Goal: Task Accomplishment & Management: Use online tool/utility

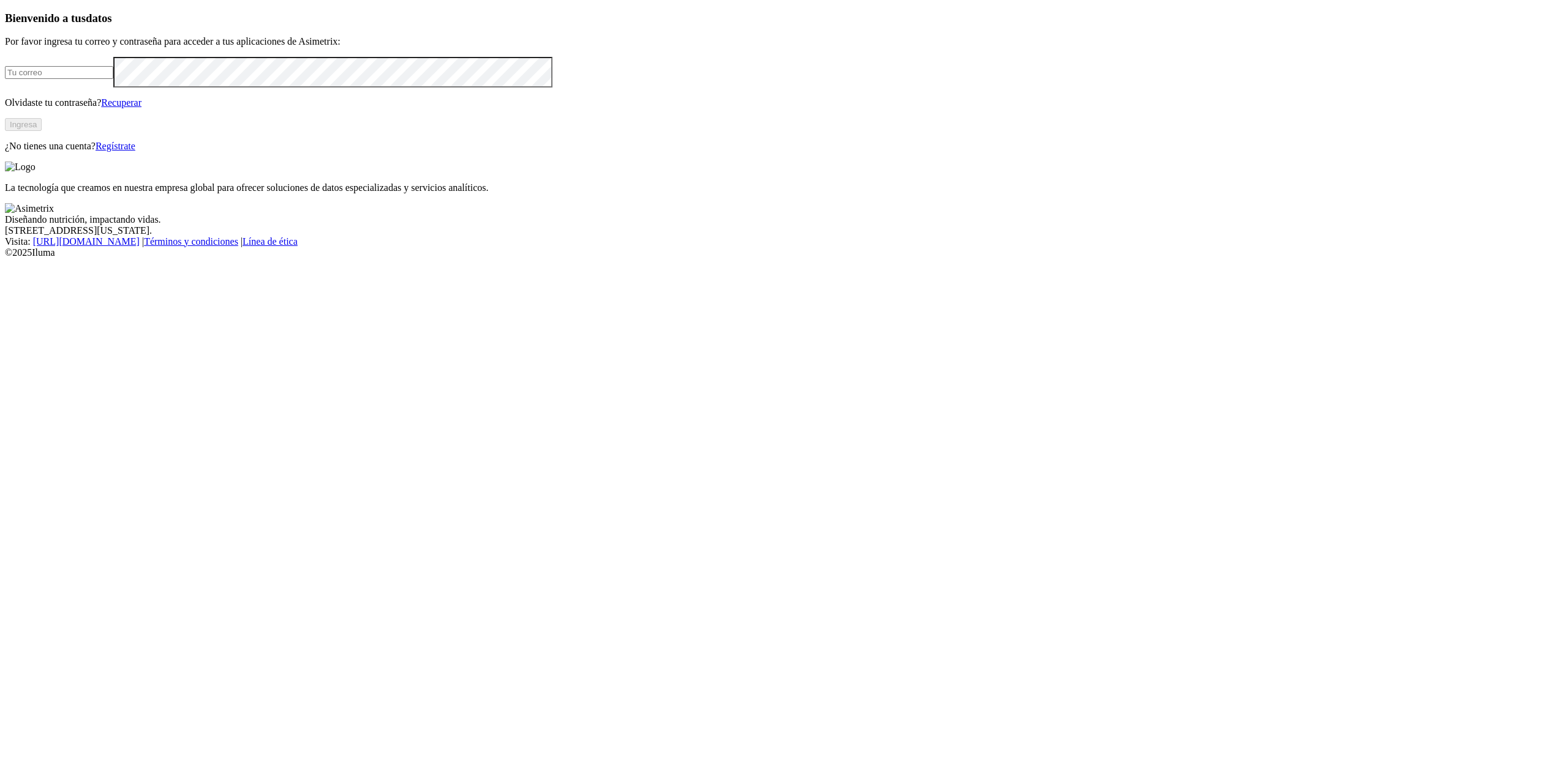
type input "[EMAIL_ADDRESS][DOMAIN_NAME]"
click at [42, 131] on button "Ingresa" at bounding box center [23, 125] width 37 height 13
